Goal: Transaction & Acquisition: Purchase product/service

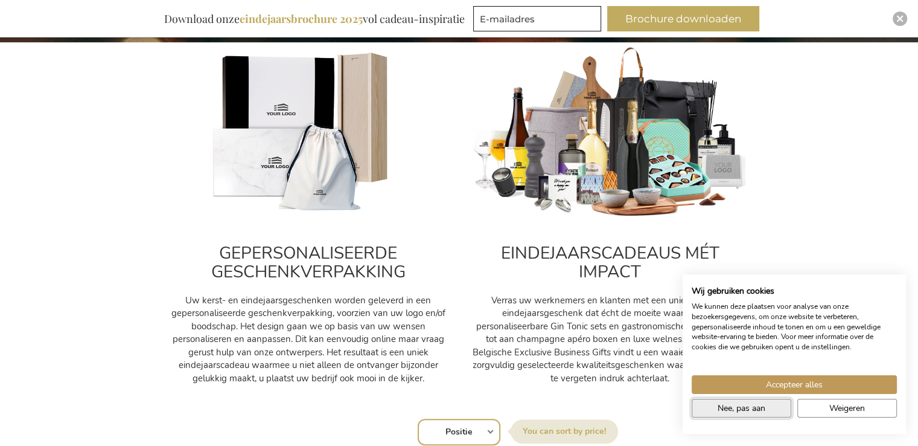
click at [760, 409] on span "Nee, pas aan" at bounding box center [742, 407] width 48 height 13
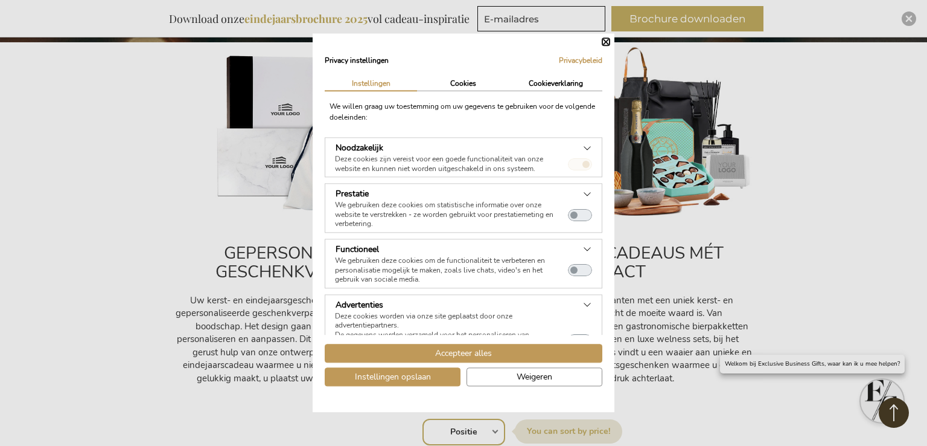
click at [606, 46] on div "Privacy instellingen Privacybeleid | Instellingen Cookies Cookieverklaring We w…" at bounding box center [464, 222] width 302 height 379
click at [611, 42] on div "Privacy instellingen Privacybeleid | Instellingen Cookies Cookieverklaring We w…" at bounding box center [464, 222] width 302 height 379
click at [513, 378] on button "Weigeren" at bounding box center [535, 377] width 136 height 19
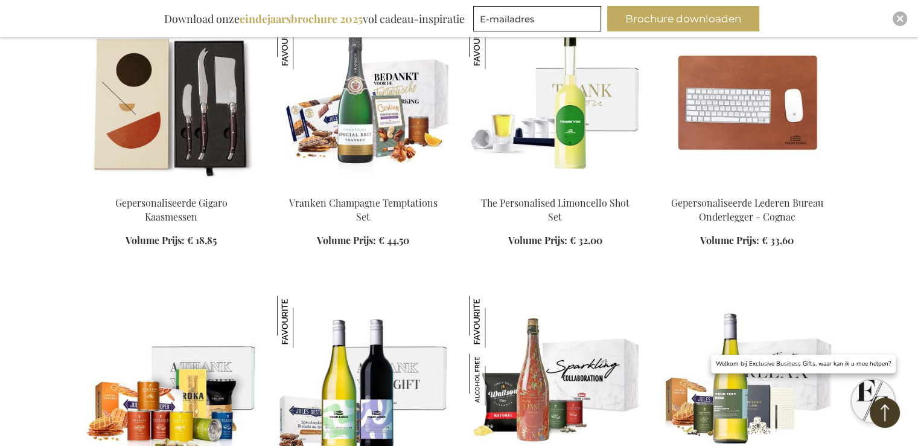
scroll to position [1449, 0]
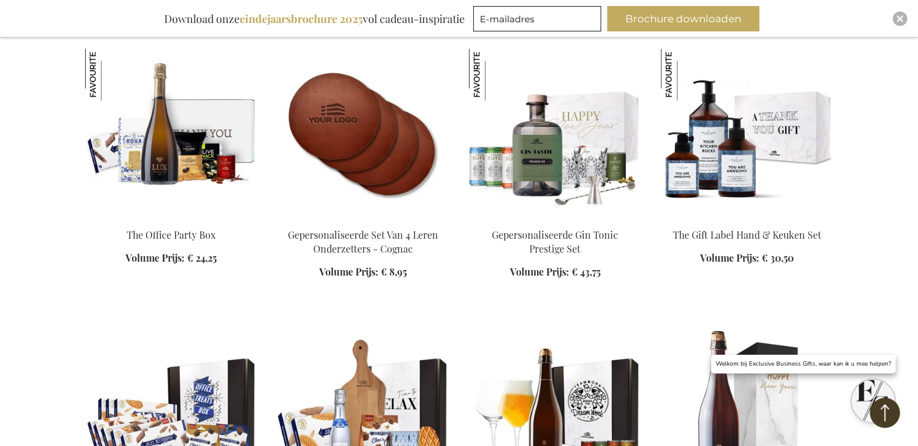
scroll to position [1992, 0]
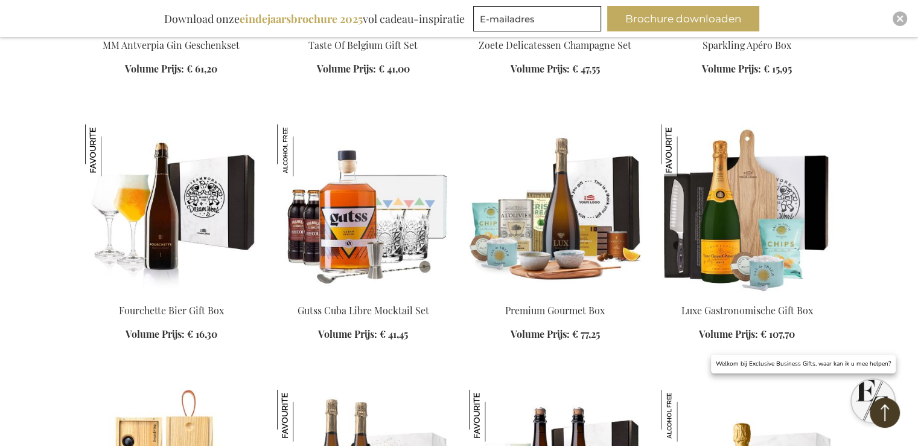
scroll to position [2717, 0]
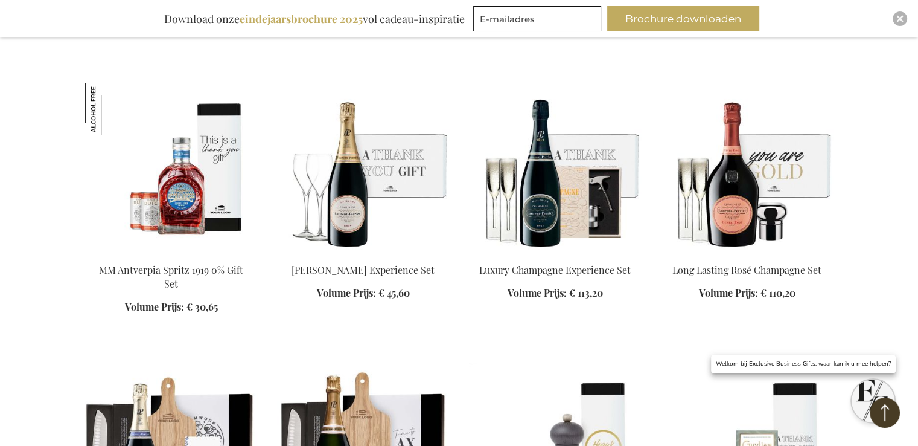
scroll to position [3864, 0]
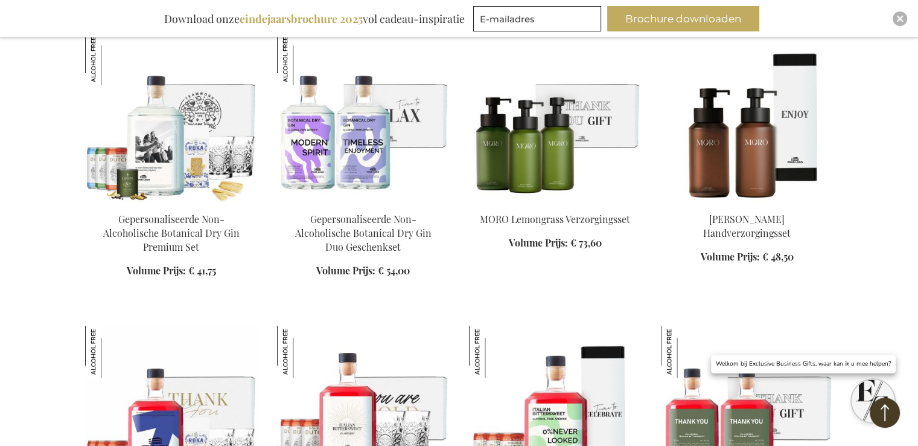
scroll to position [4709, 0]
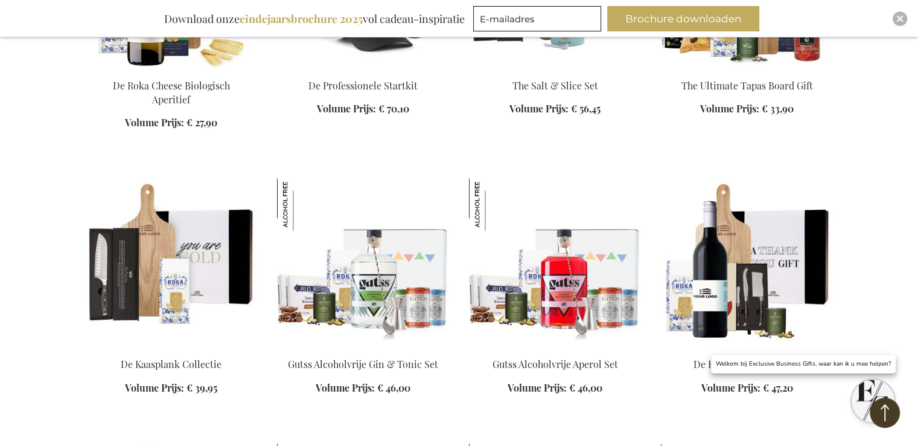
scroll to position [5735, 0]
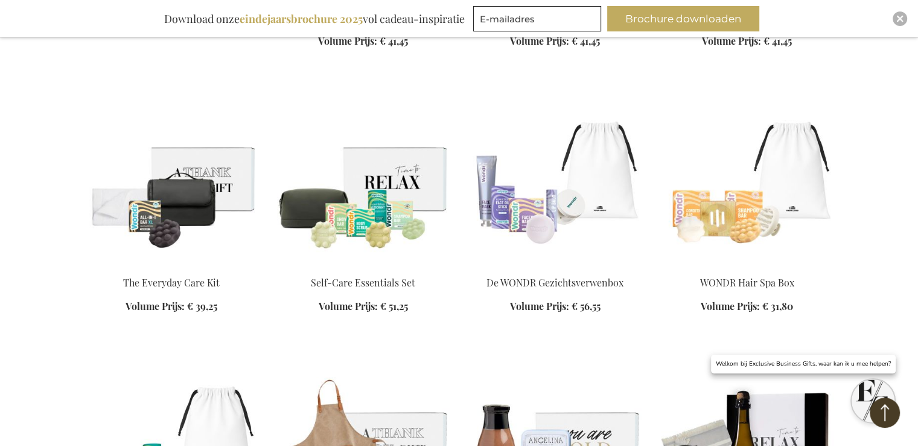
scroll to position [6400, 0]
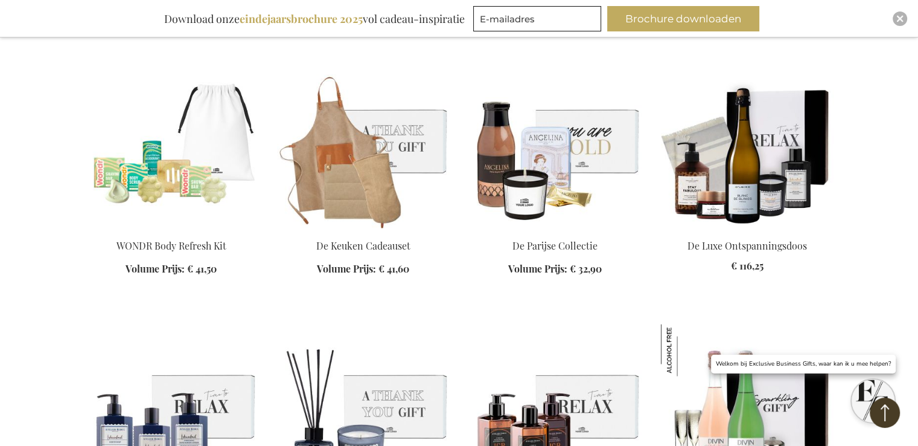
scroll to position [6641, 0]
click at [395, 255] on div "In Winkelwagen" at bounding box center [363, 264] width 173 height 51
click at [377, 217] on img at bounding box center [363, 143] width 173 height 169
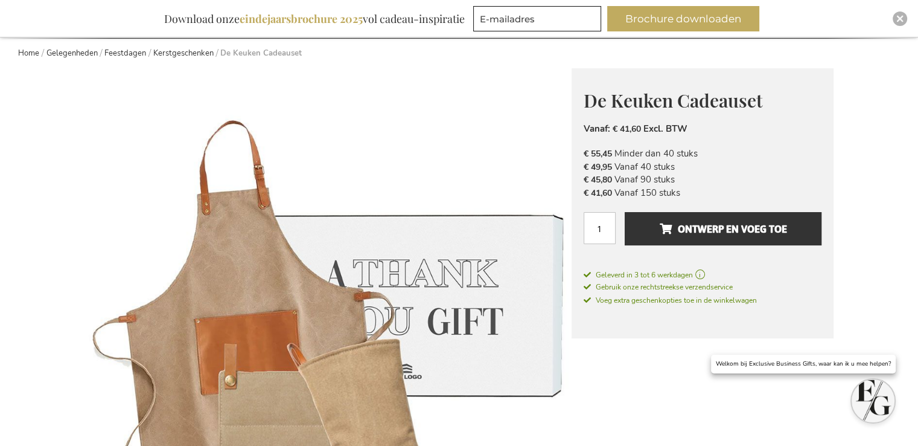
scroll to position [132, 0]
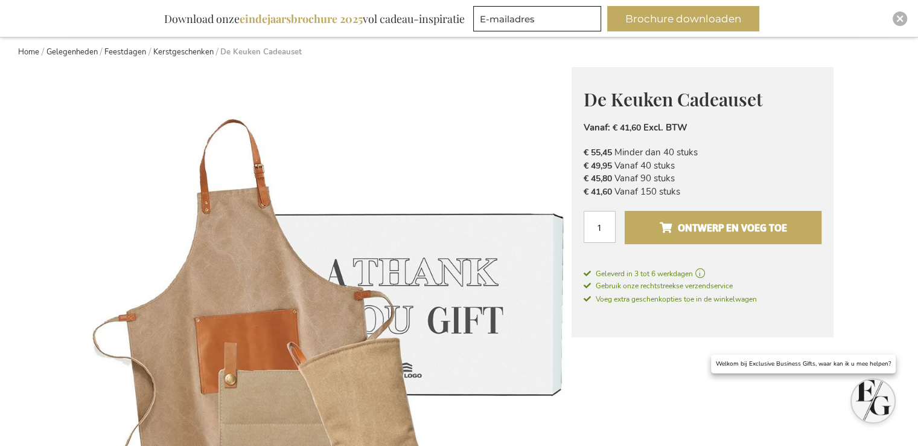
click at [674, 230] on span "Ontwerp en voeg toe" at bounding box center [722, 227] width 127 height 19
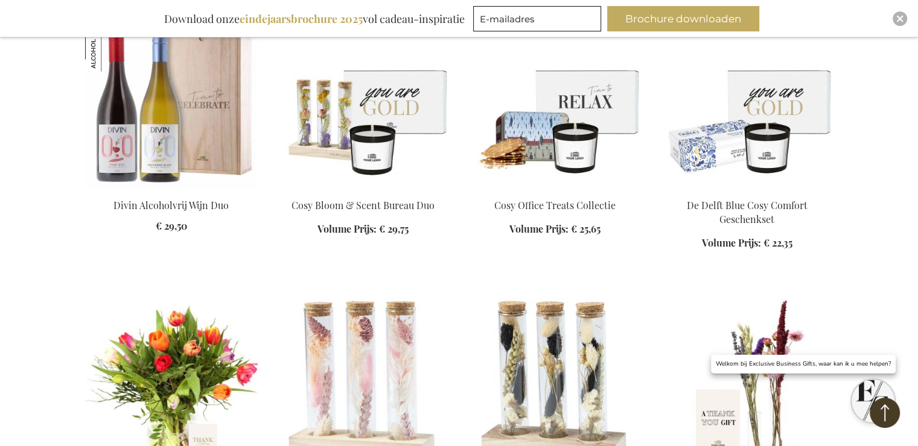
scroll to position [1485, 0]
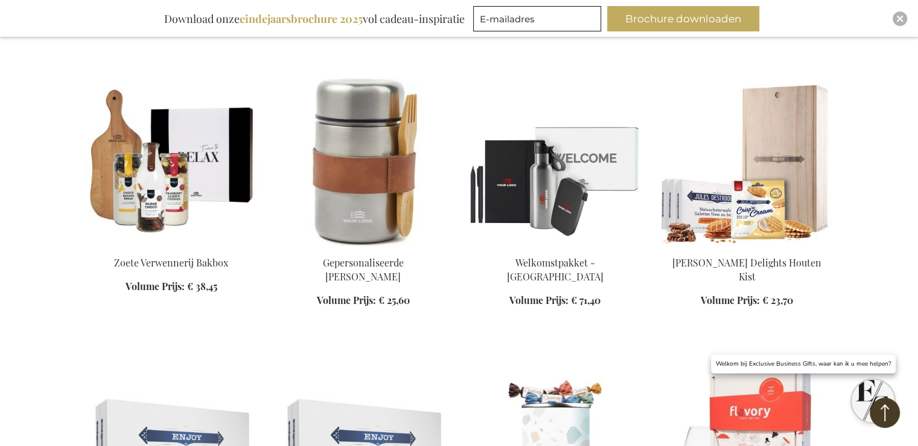
scroll to position [2572, 0]
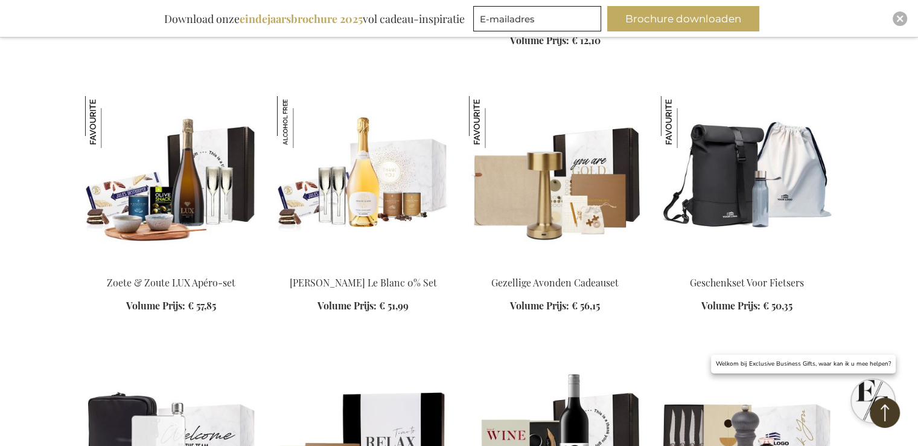
scroll to position [3960, 0]
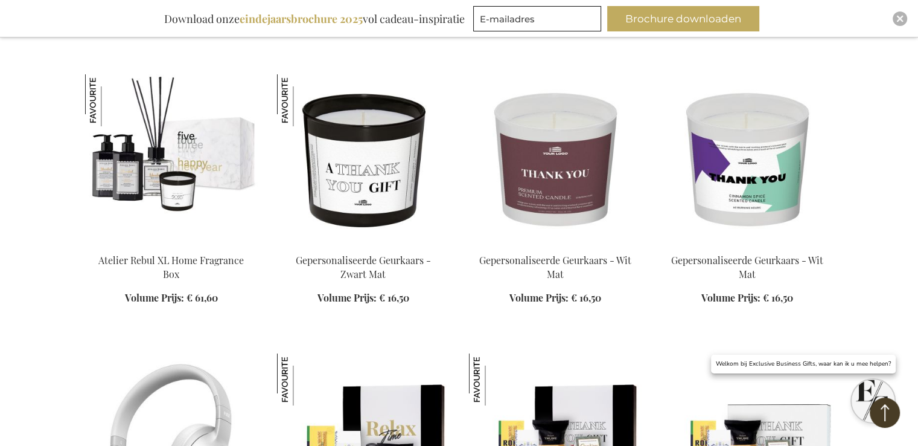
scroll to position [4745, 0]
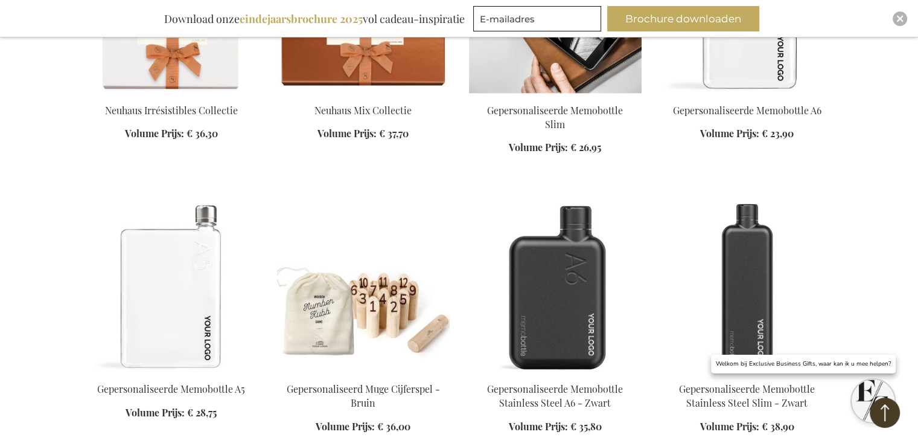
scroll to position [5832, 0]
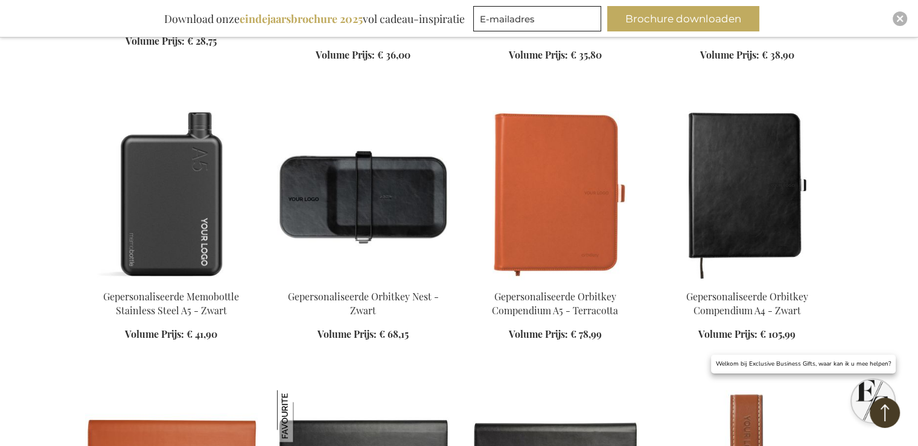
scroll to position [6255, 0]
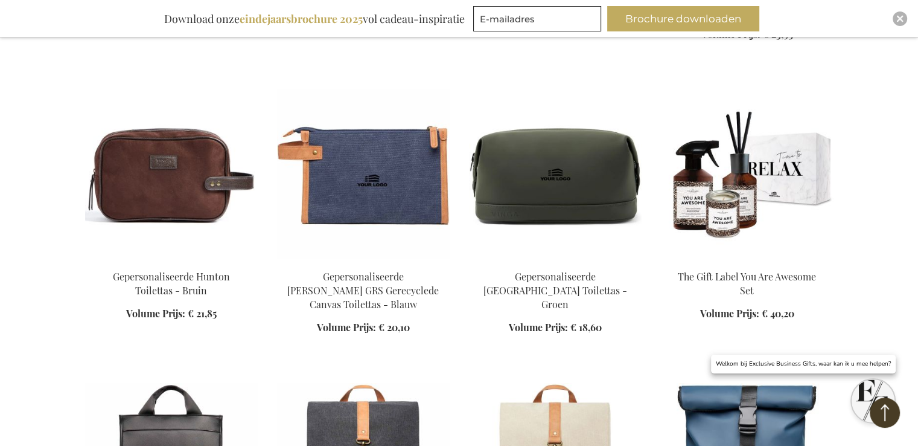
scroll to position [7341, 0]
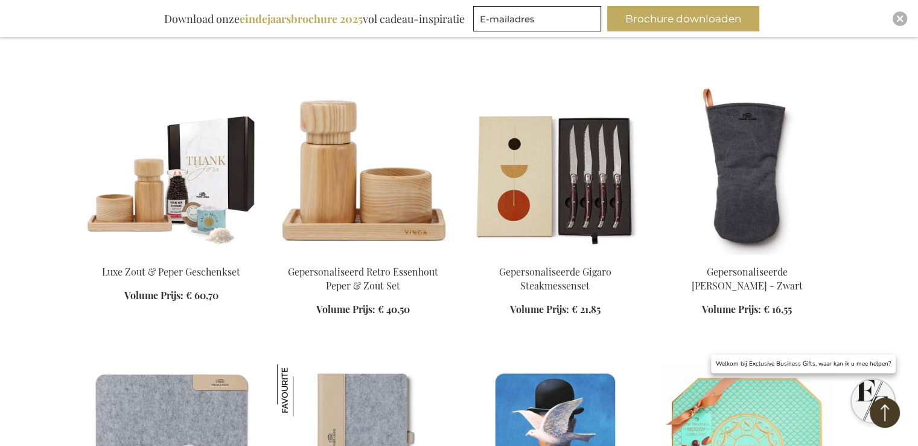
scroll to position [8187, 0]
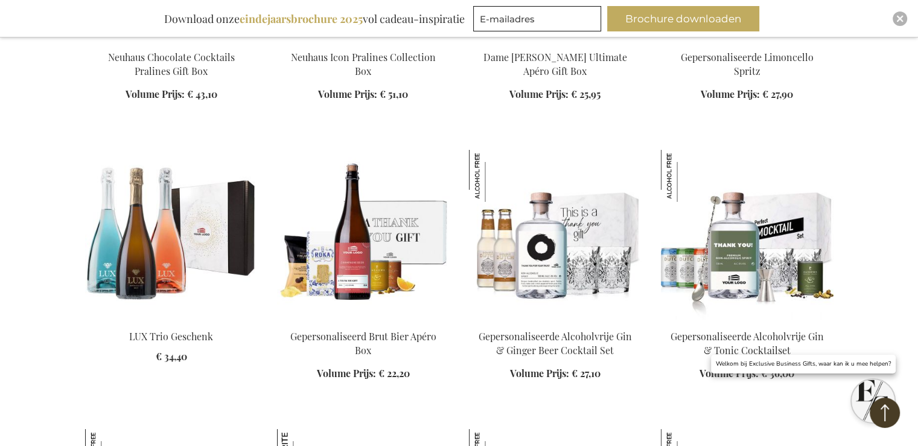
scroll to position [8971, 0]
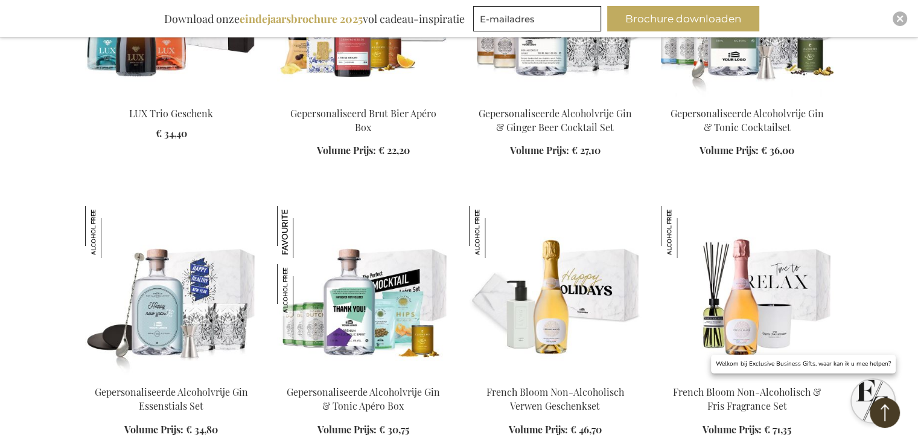
scroll to position [9213, 0]
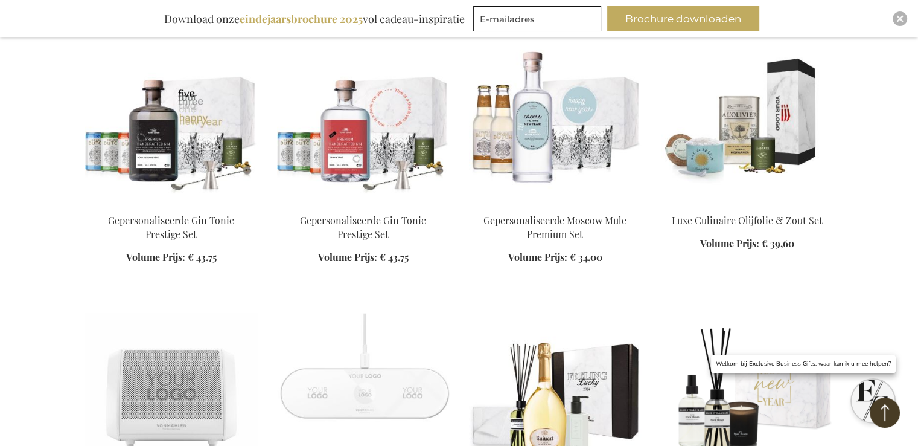
scroll to position [10903, 0]
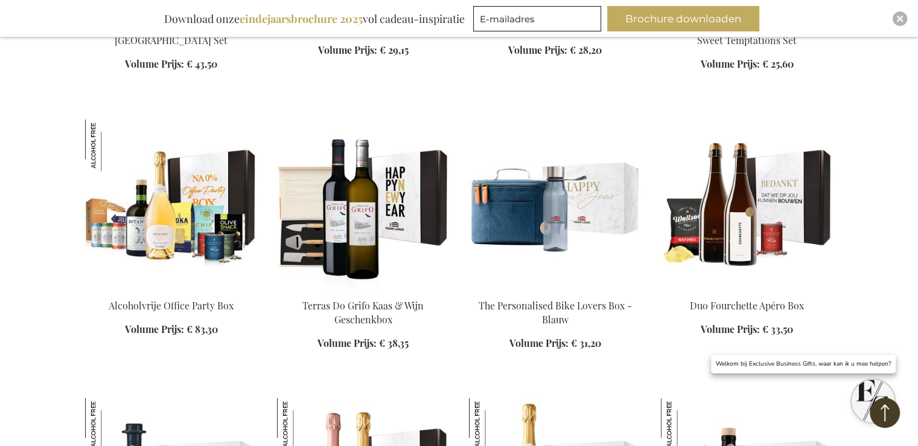
scroll to position [11507, 0]
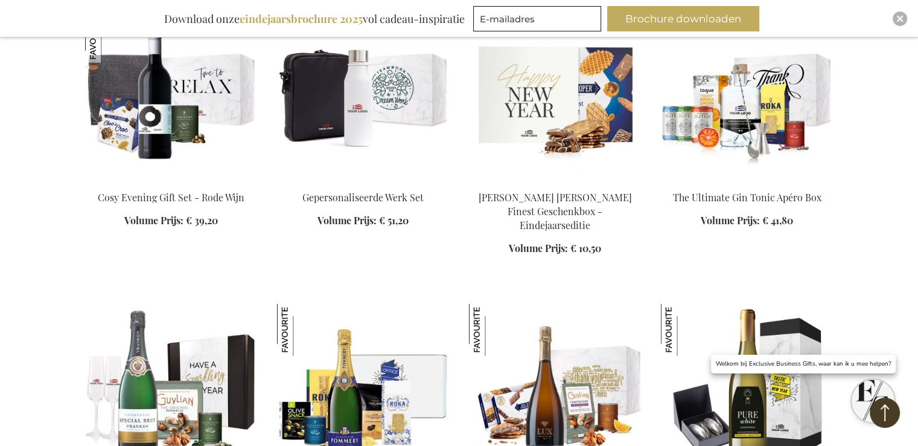
scroll to position [12232, 0]
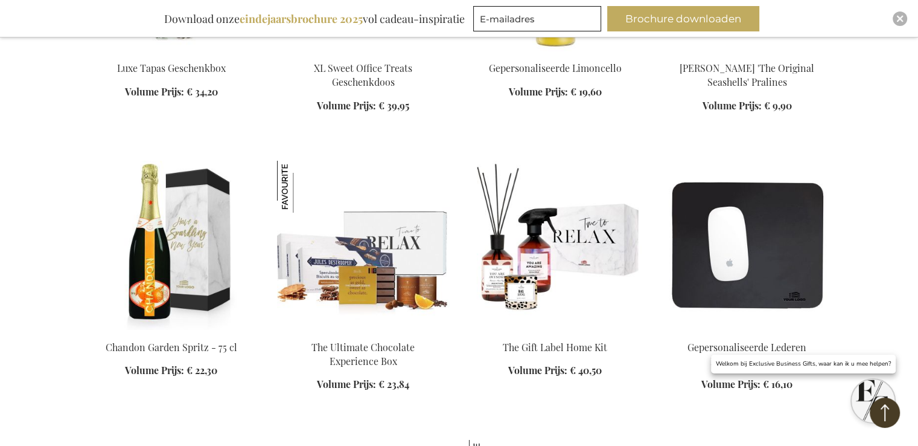
scroll to position [13439, 0]
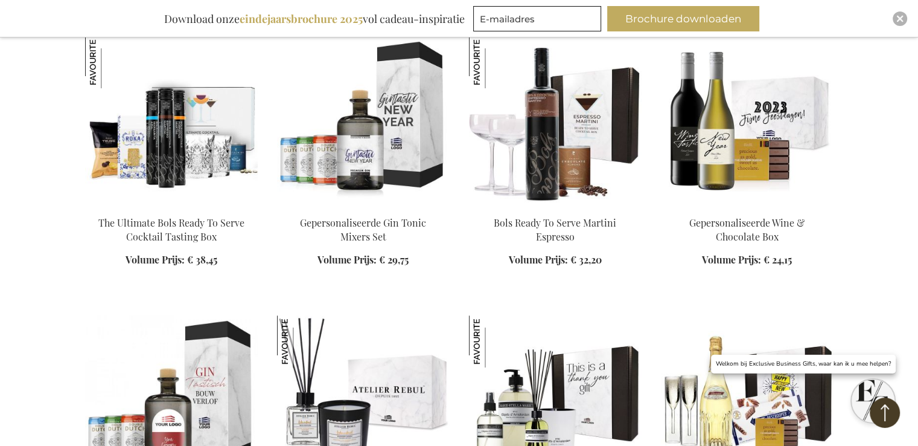
scroll to position [14224, 0]
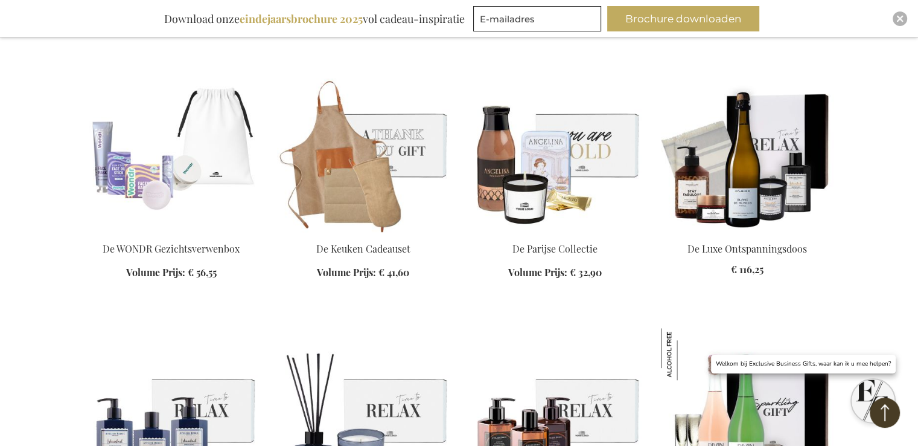
scroll to position [845, 0]
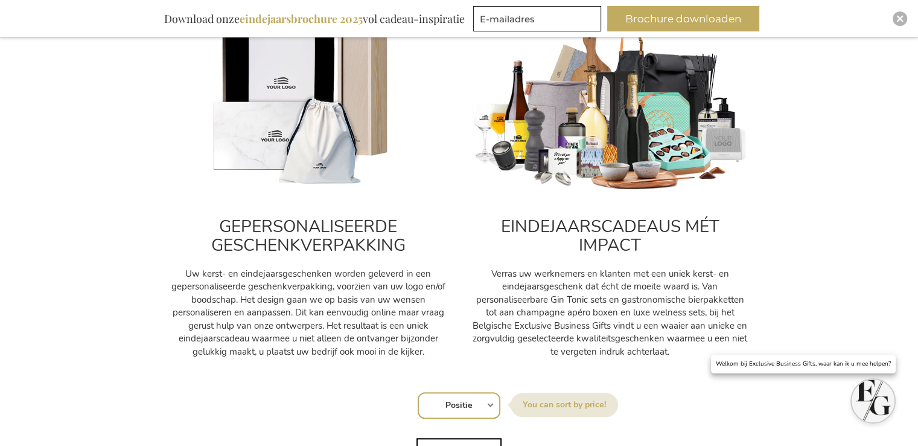
scroll to position [483, 0]
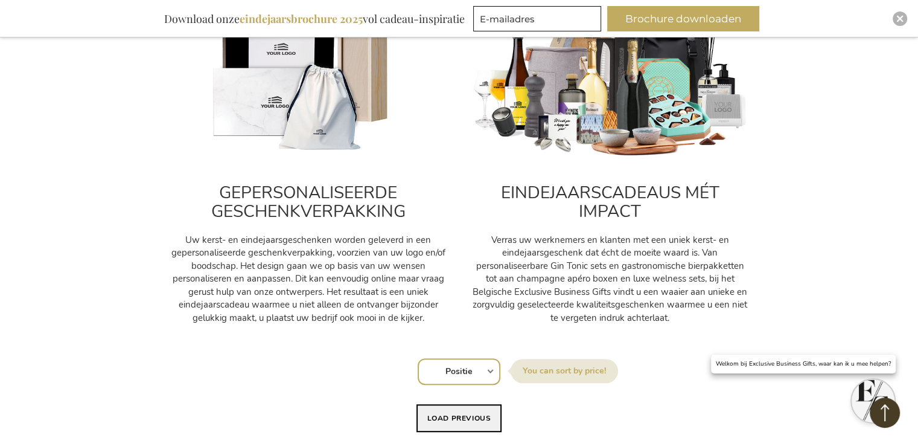
click at [471, 421] on button "Load previous" at bounding box center [460, 418] width 86 height 28
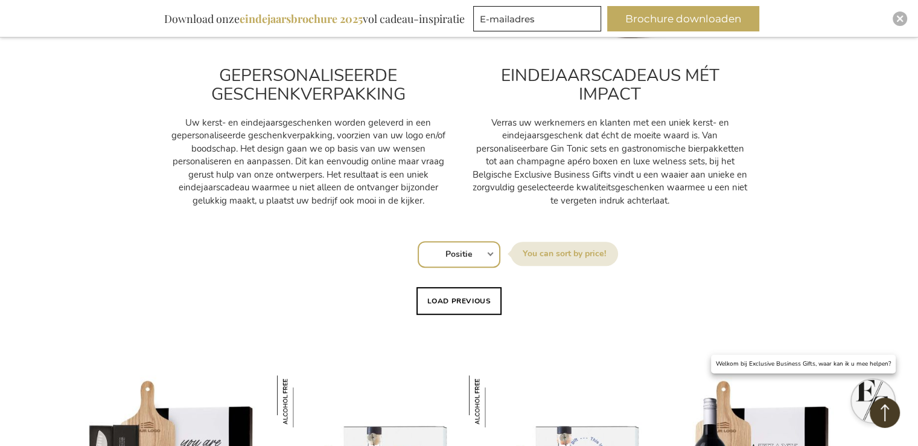
scroll to position [604, 0]
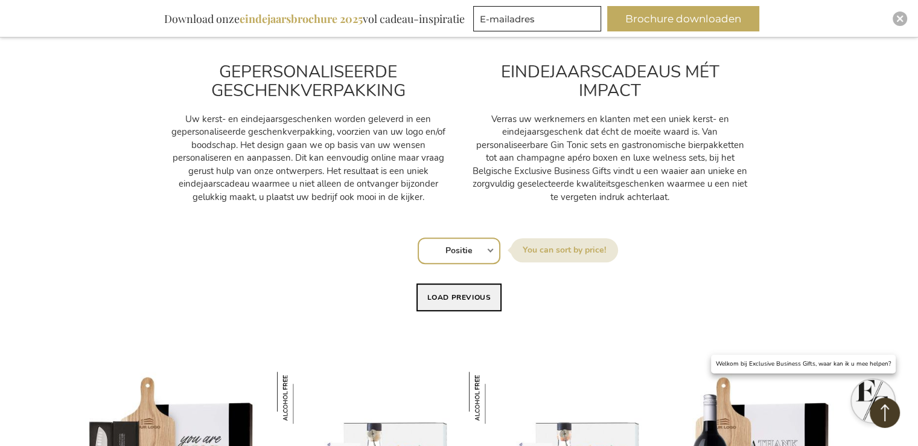
click at [470, 302] on button "Load previous" at bounding box center [460, 297] width 86 height 28
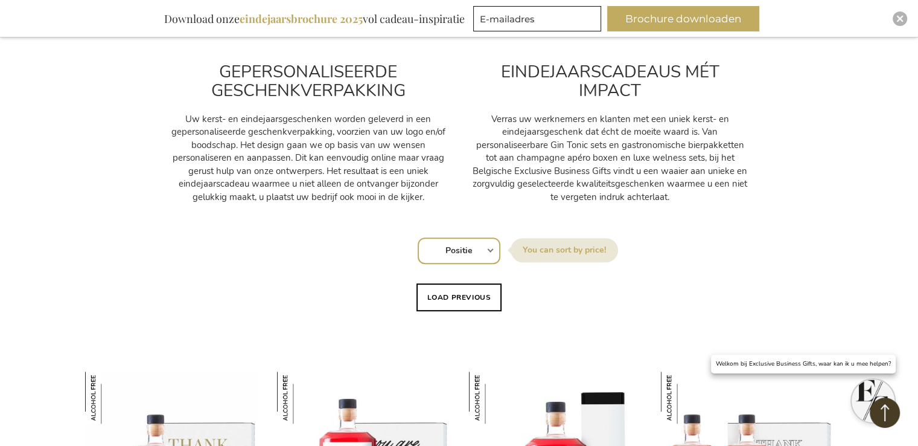
click at [470, 302] on button "Load previous" at bounding box center [460, 297] width 86 height 28
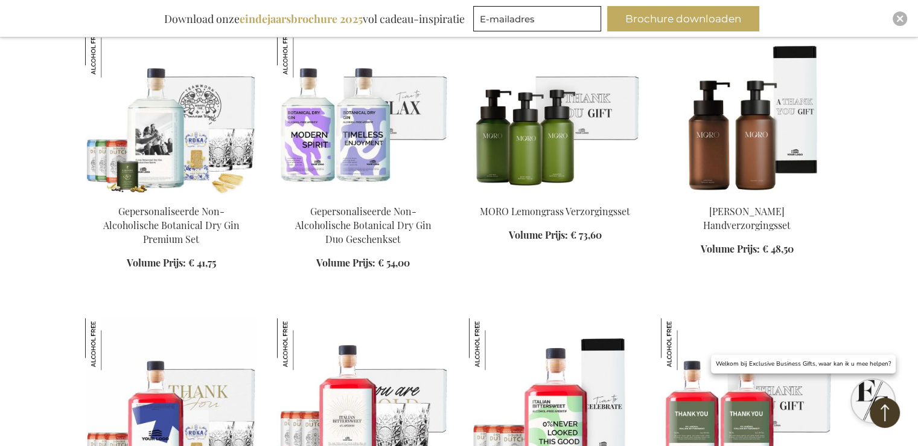
scroll to position [1509, 0]
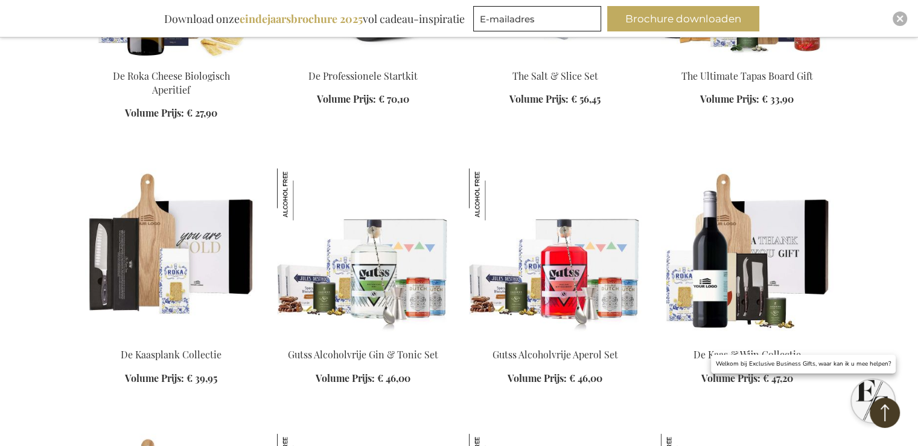
scroll to position [2536, 0]
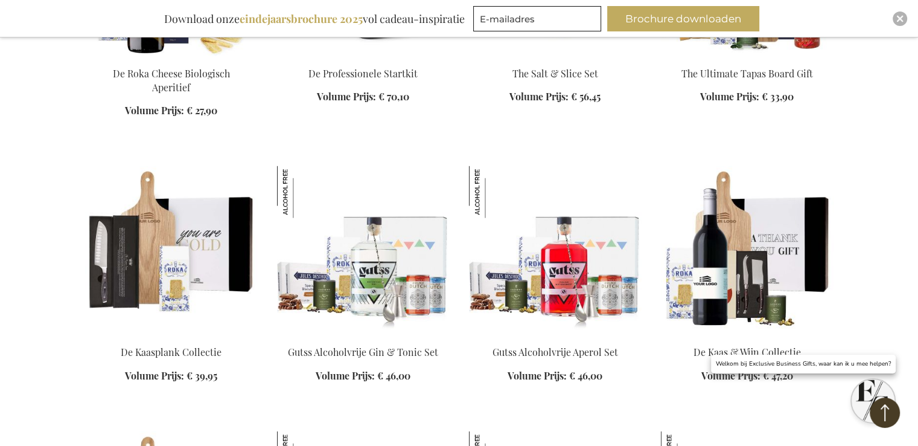
scroll to position [2475, 0]
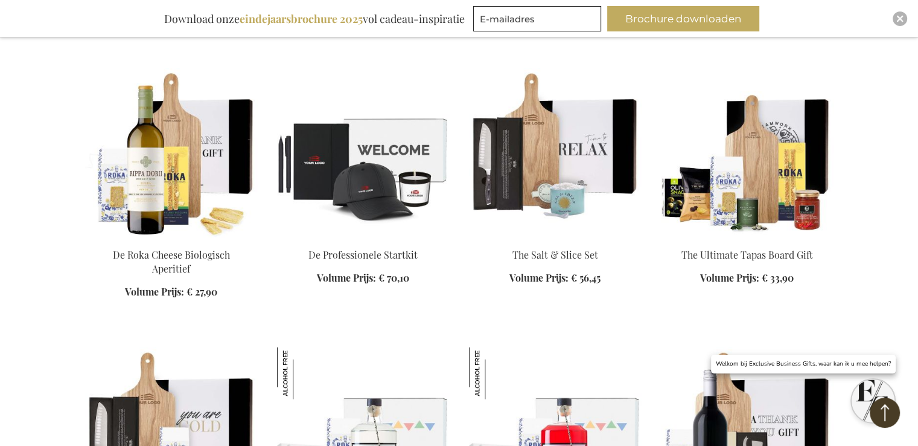
scroll to position [2294, 0]
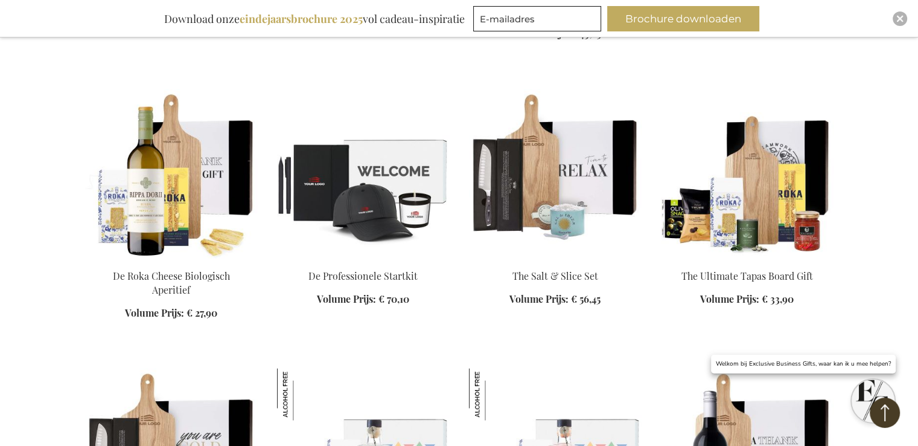
click at [532, 198] on img at bounding box center [555, 173] width 173 height 169
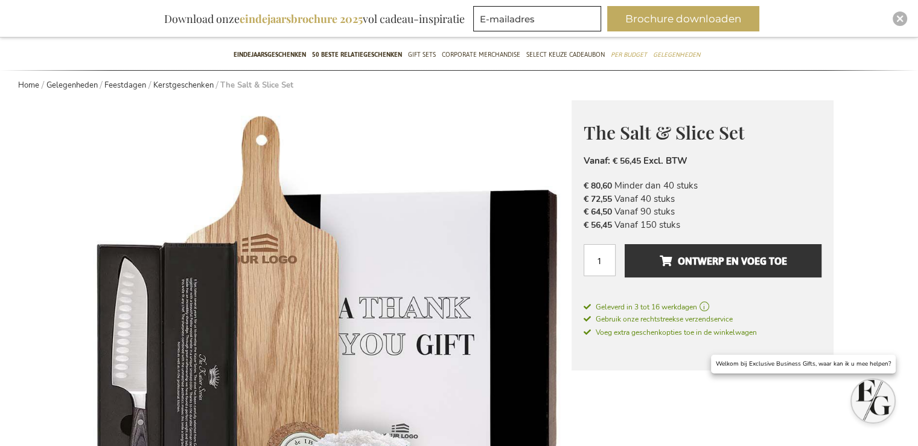
scroll to position [129, 0]
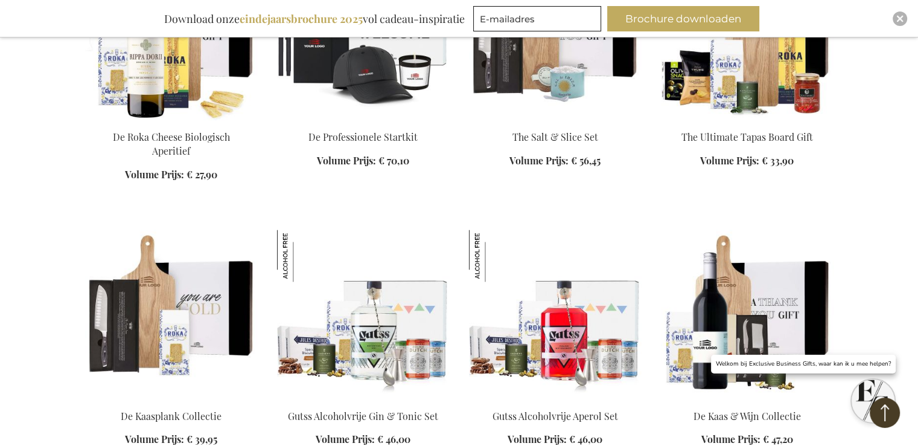
scroll to position [1625, 0]
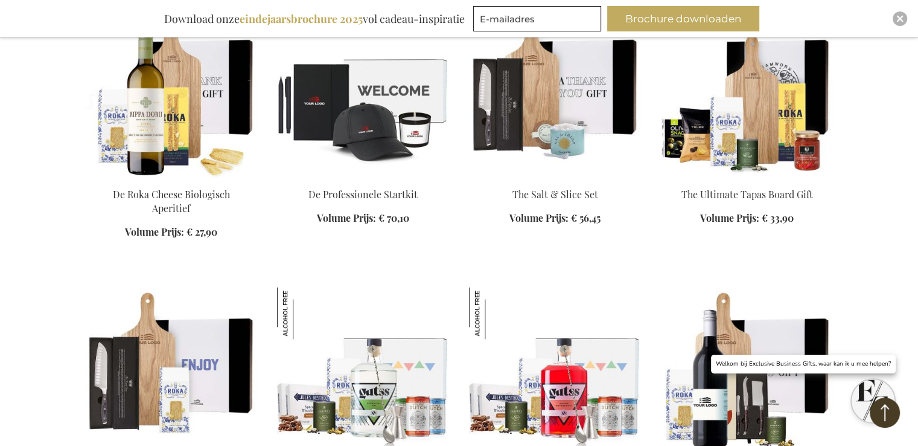
scroll to position [1504, 0]
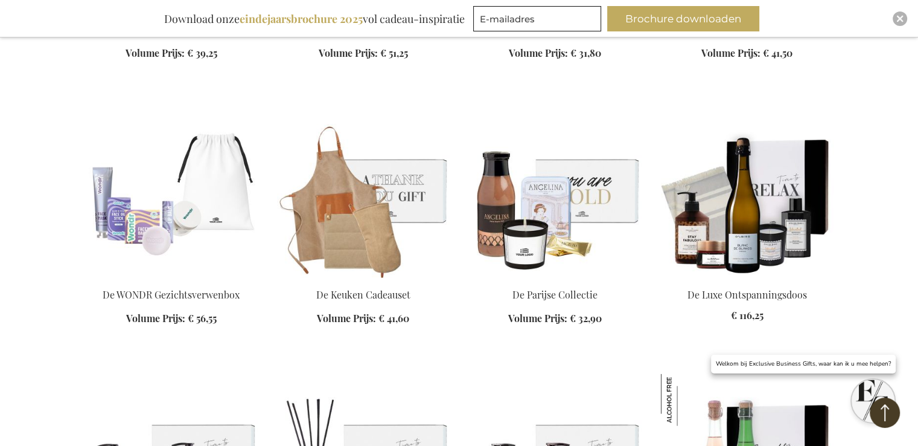
scroll to position [2530, 0]
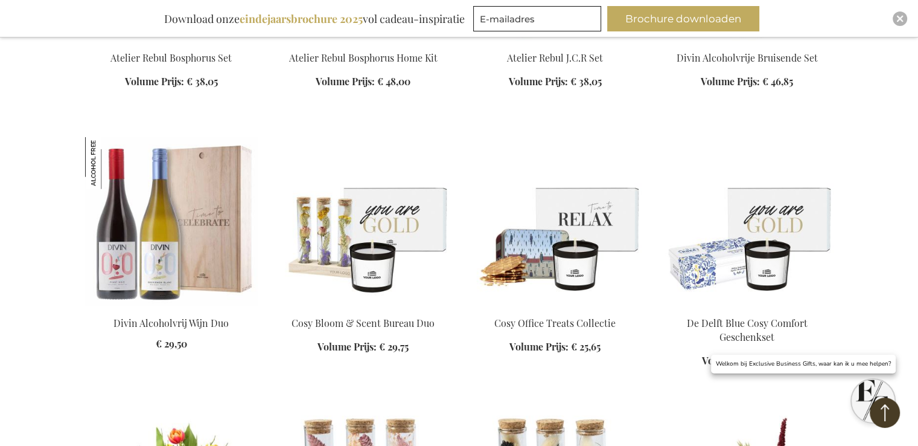
scroll to position [3074, 0]
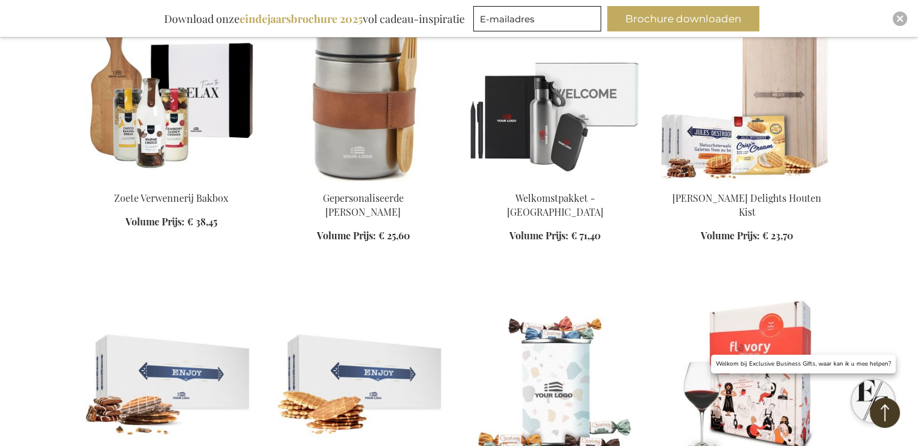
scroll to position [4221, 0]
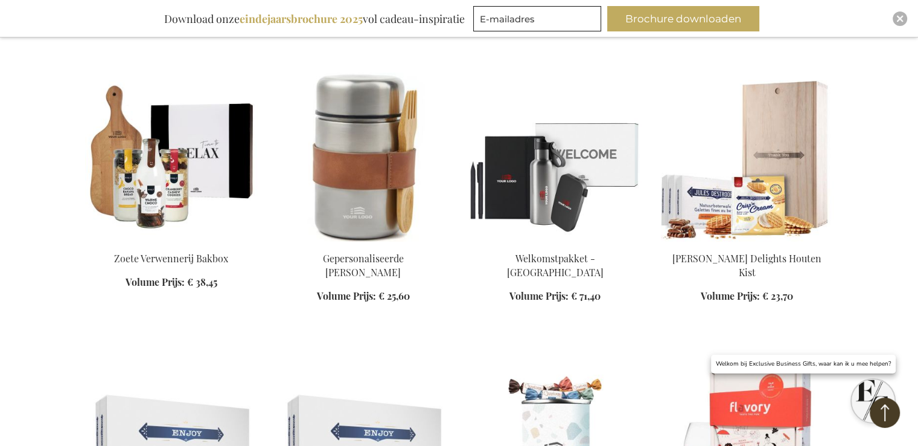
click at [740, 187] on img at bounding box center [747, 156] width 173 height 169
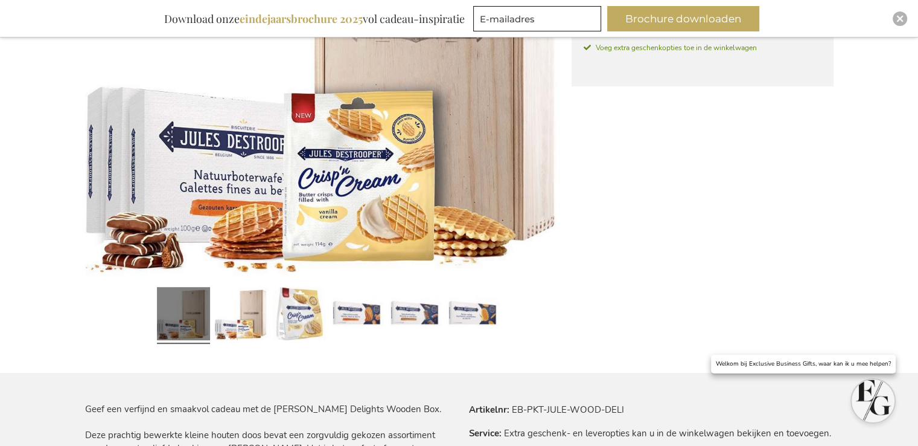
scroll to position [440, 0]
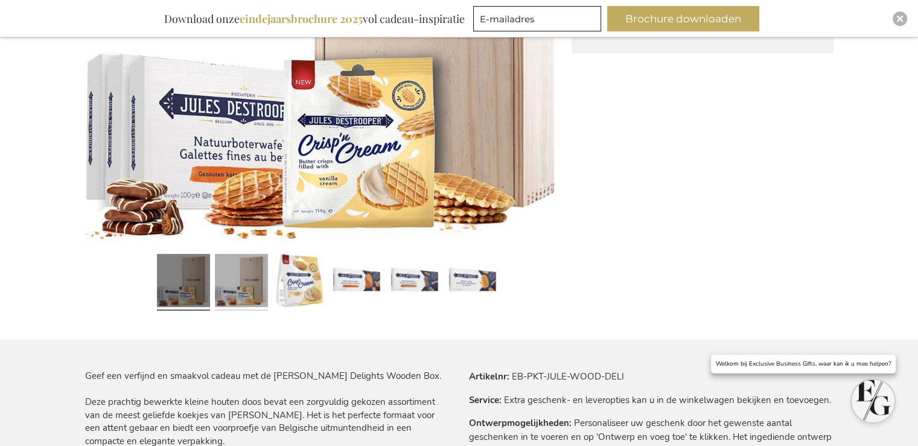
click at [255, 302] on link at bounding box center [241, 282] width 53 height 66
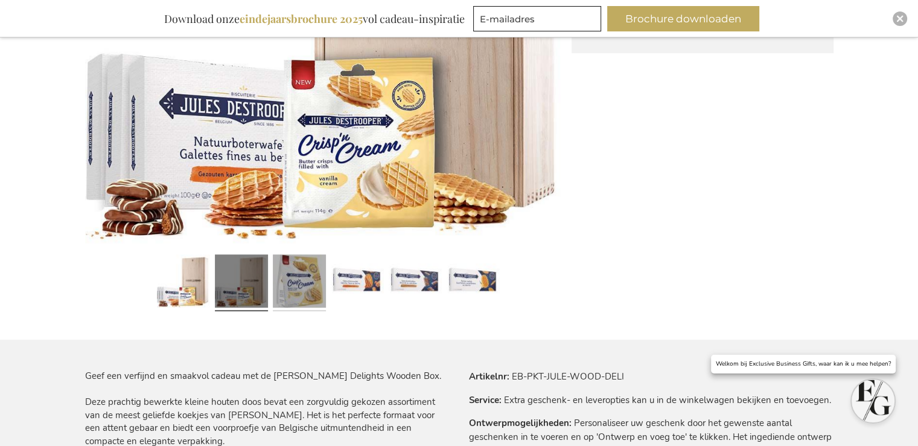
click at [295, 294] on link at bounding box center [299, 282] width 53 height 66
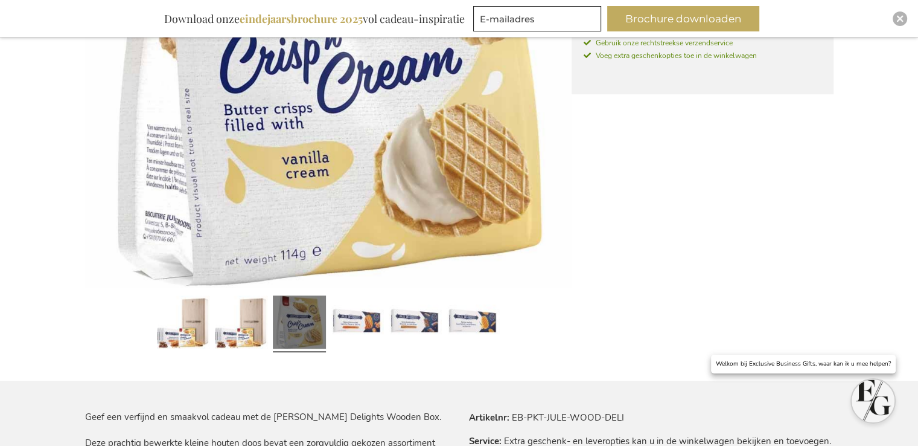
scroll to position [319, 0]
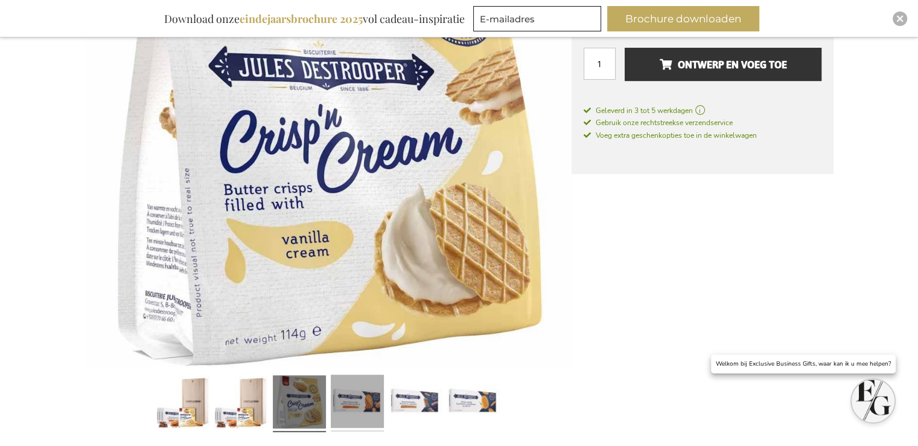
click at [355, 412] on link at bounding box center [357, 403] width 53 height 66
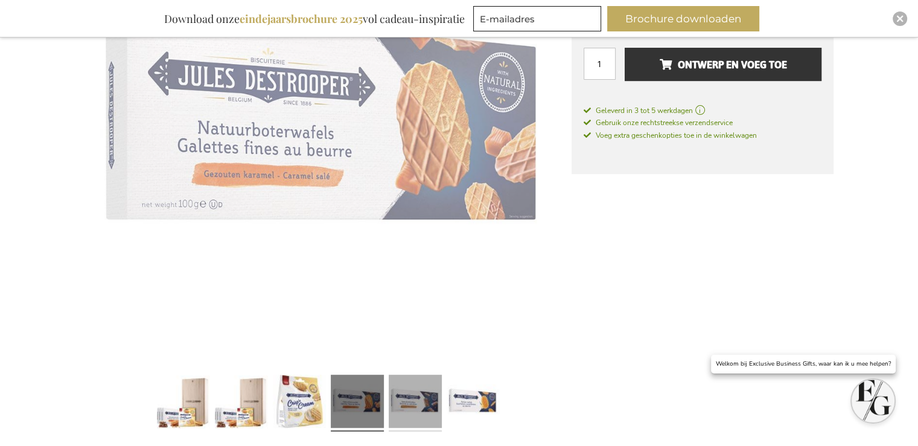
click at [397, 403] on link at bounding box center [415, 403] width 53 height 66
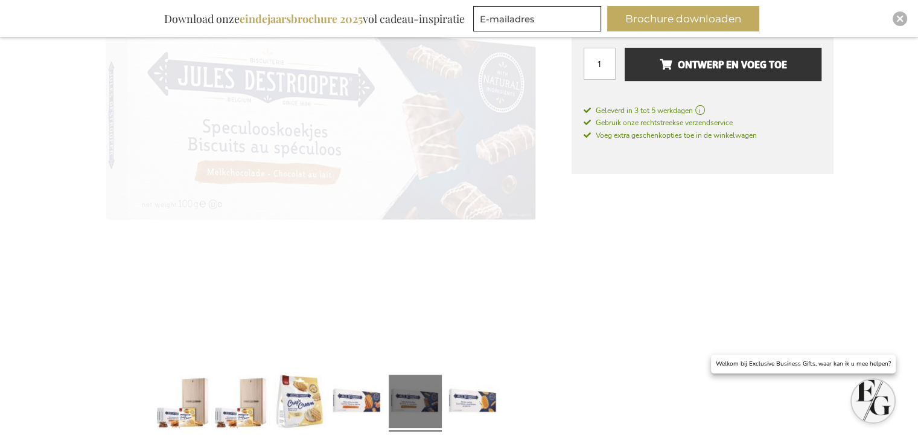
click at [438, 402] on link at bounding box center [415, 403] width 53 height 66
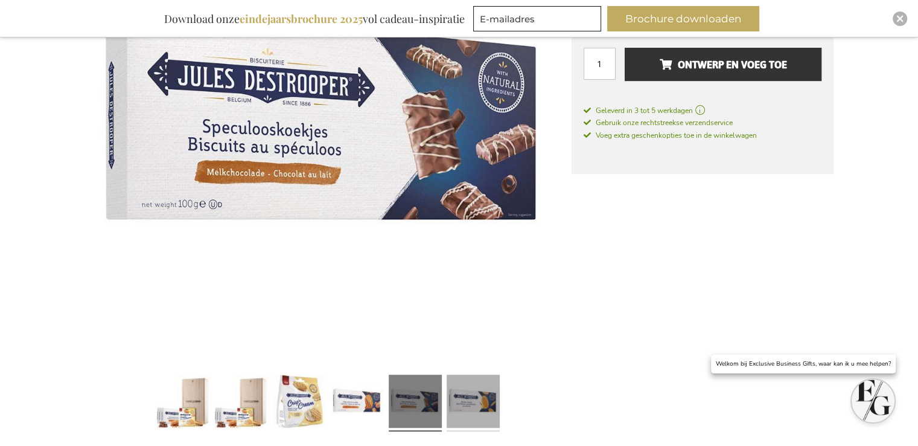
click at [476, 401] on link at bounding box center [473, 403] width 53 height 66
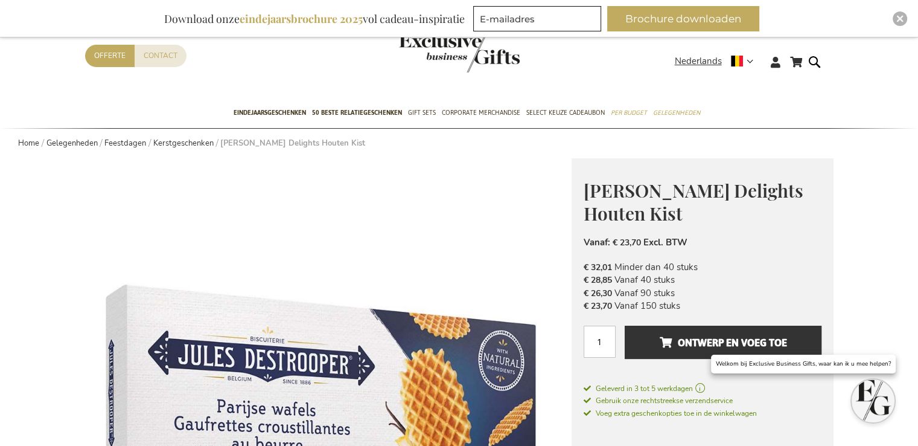
scroll to position [0, 0]
